Goal: Use online tool/utility: Utilize a website feature to perform a specific function

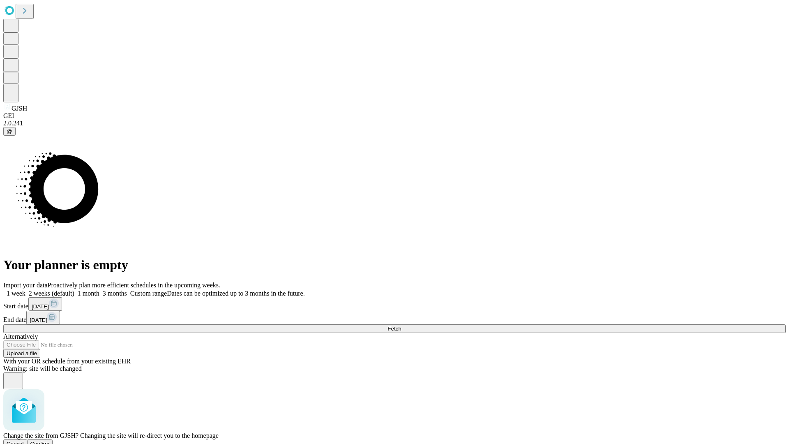
click at [50, 440] on span "Confirm" at bounding box center [39, 443] width 19 height 6
click at [99, 290] on label "1 month" at bounding box center [86, 293] width 25 height 7
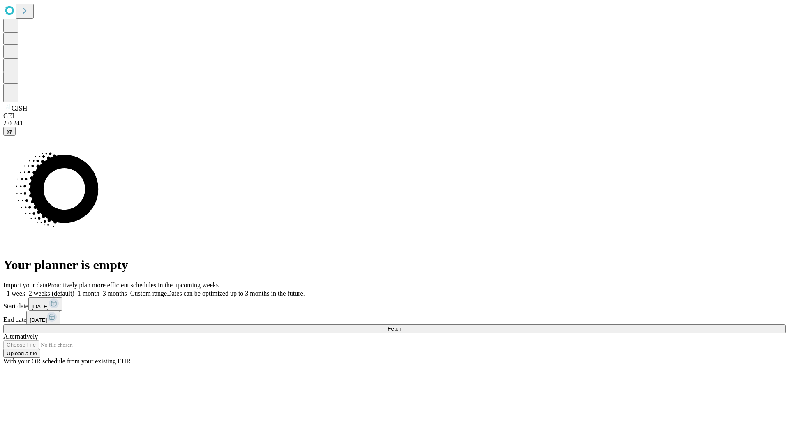
click at [401, 325] on span "Fetch" at bounding box center [394, 328] width 14 height 6
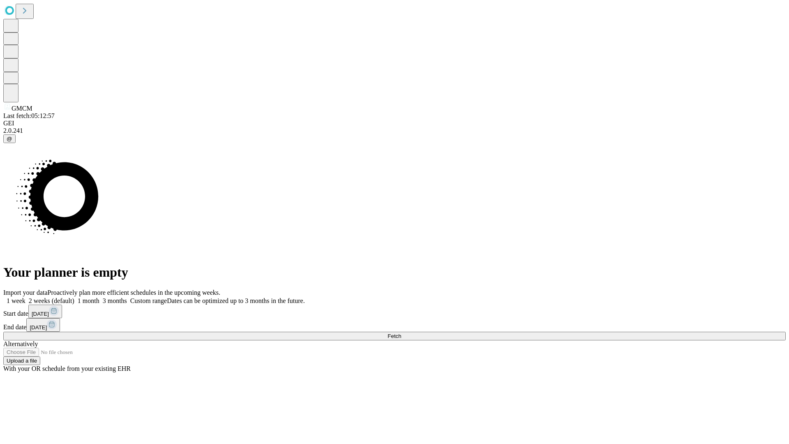
click at [99, 297] on label "1 month" at bounding box center [86, 300] width 25 height 7
click at [401, 333] on span "Fetch" at bounding box center [394, 336] width 14 height 6
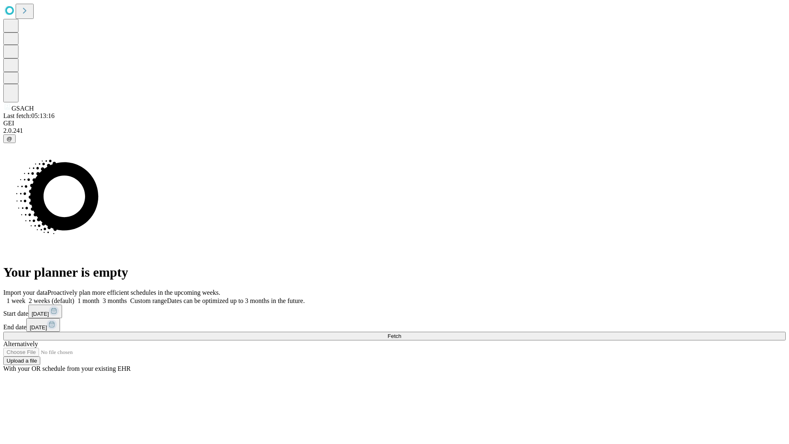
click at [99, 297] on label "1 month" at bounding box center [86, 300] width 25 height 7
click at [401, 333] on span "Fetch" at bounding box center [394, 336] width 14 height 6
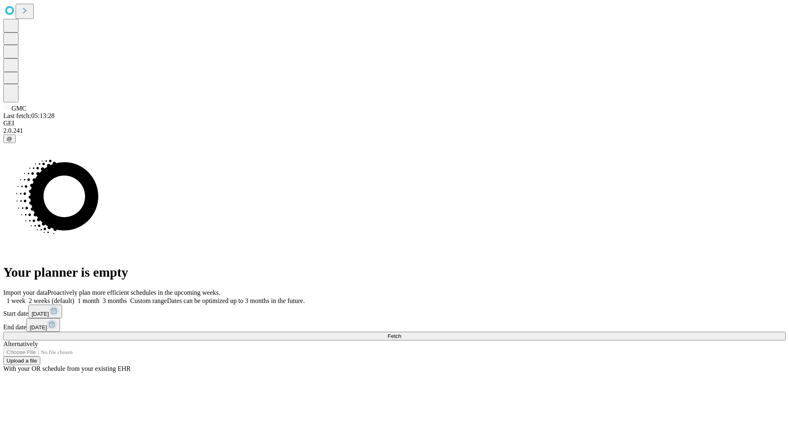
click at [99, 297] on label "1 month" at bounding box center [86, 300] width 25 height 7
click at [401, 333] on span "Fetch" at bounding box center [394, 336] width 14 height 6
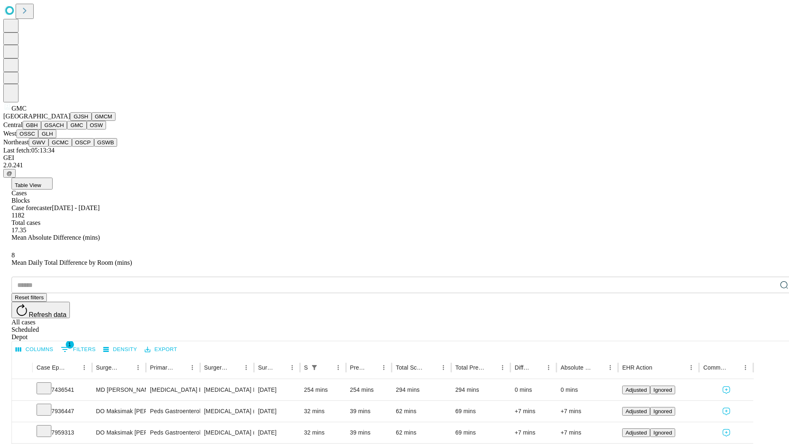
click at [87, 129] on button "OSW" at bounding box center [97, 125] width 20 height 9
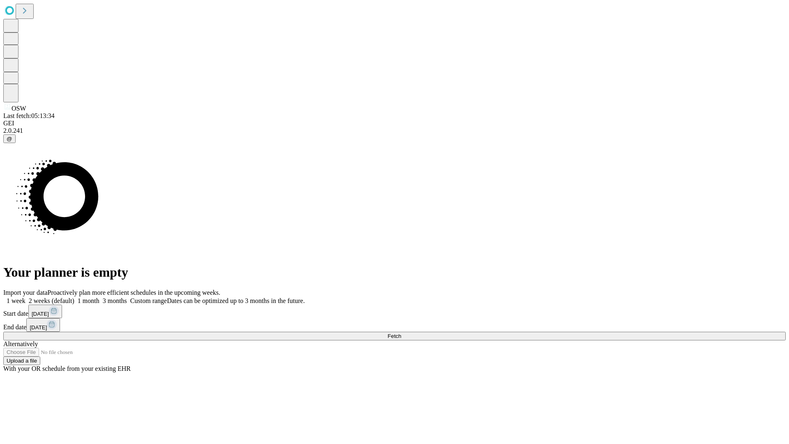
click at [99, 297] on label "1 month" at bounding box center [86, 300] width 25 height 7
click at [401, 333] on span "Fetch" at bounding box center [394, 336] width 14 height 6
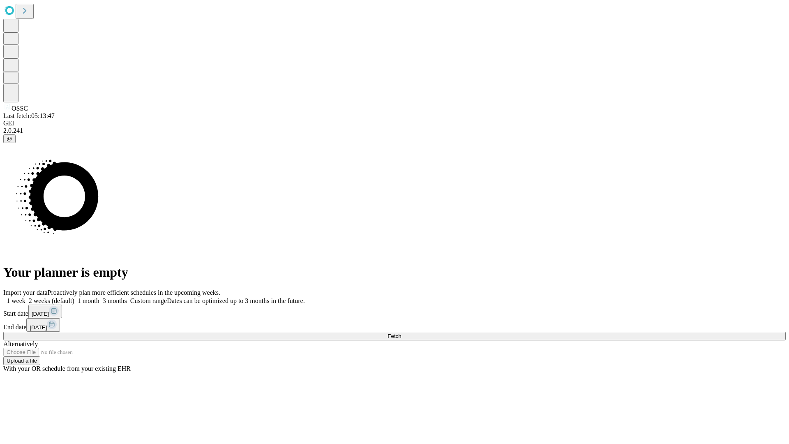
click at [401, 333] on span "Fetch" at bounding box center [394, 336] width 14 height 6
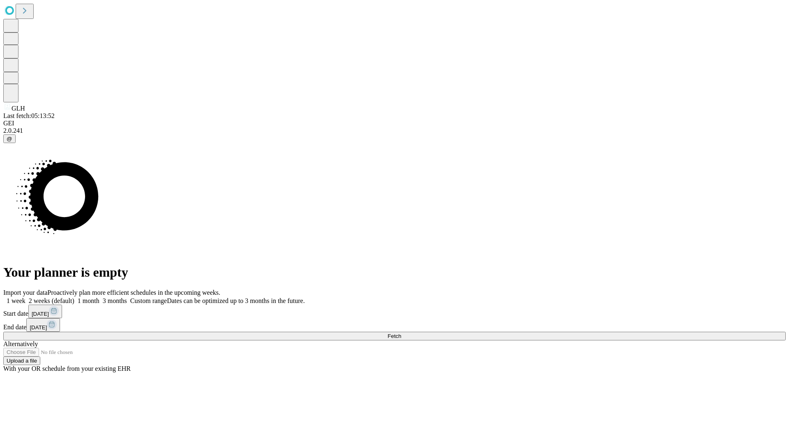
click at [401, 333] on span "Fetch" at bounding box center [394, 336] width 14 height 6
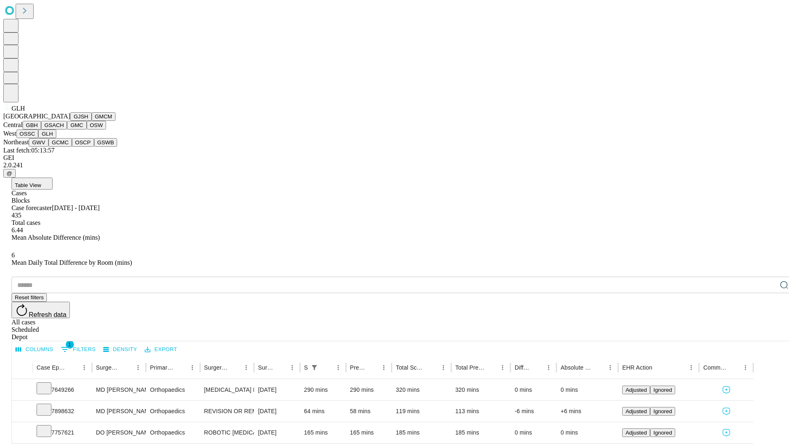
click at [48, 147] on button "GWV" at bounding box center [39, 142] width 20 height 9
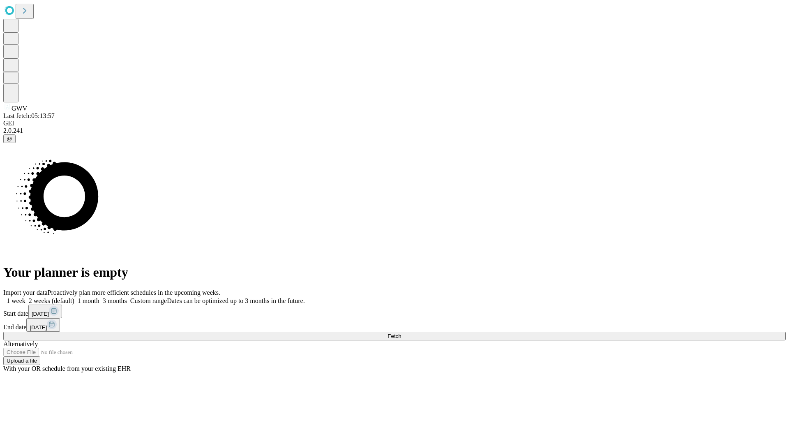
click at [99, 297] on label "1 month" at bounding box center [86, 300] width 25 height 7
click at [401, 333] on span "Fetch" at bounding box center [394, 336] width 14 height 6
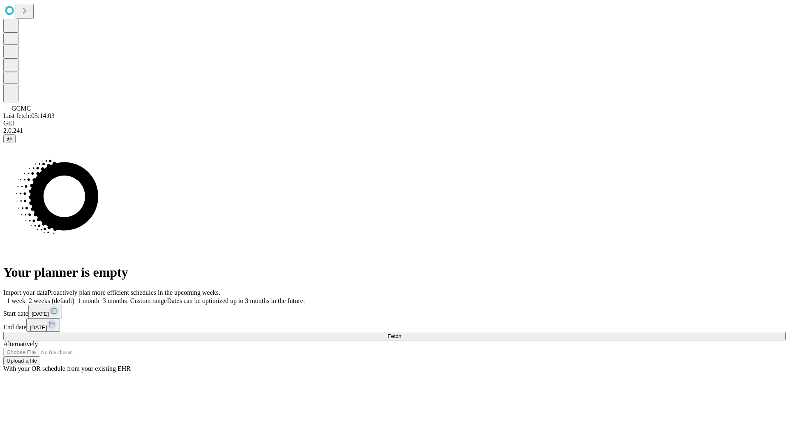
click at [99, 297] on label "1 month" at bounding box center [86, 300] width 25 height 7
click at [401, 333] on span "Fetch" at bounding box center [394, 336] width 14 height 6
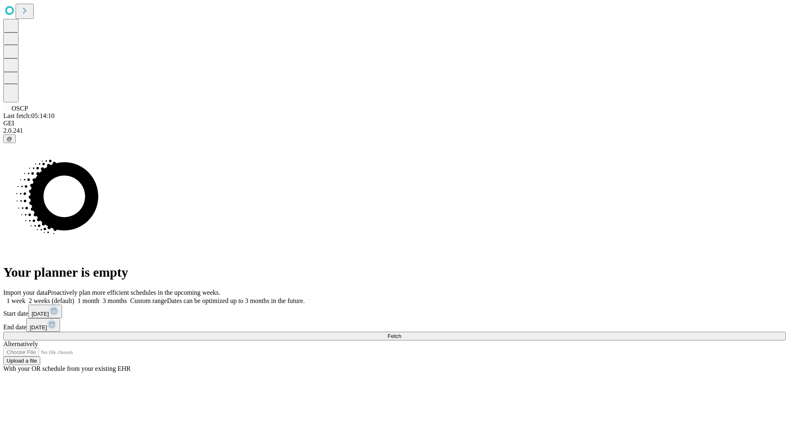
click at [401, 333] on span "Fetch" at bounding box center [394, 336] width 14 height 6
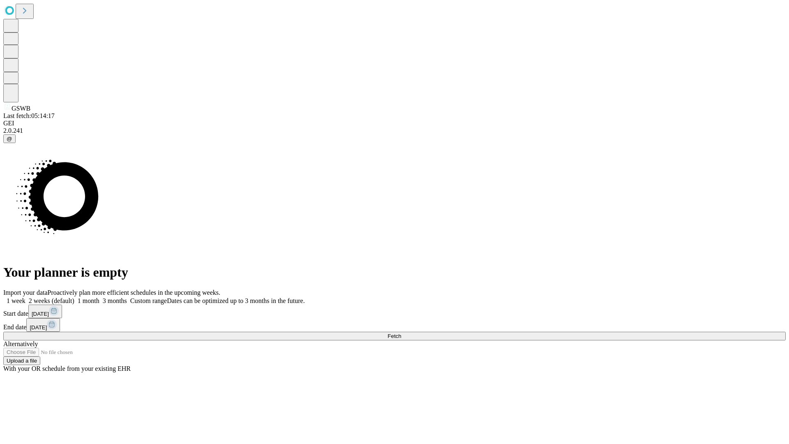
click at [99, 297] on label "1 month" at bounding box center [86, 300] width 25 height 7
click at [401, 333] on span "Fetch" at bounding box center [394, 336] width 14 height 6
